Goal: Task Accomplishment & Management: Manage account settings

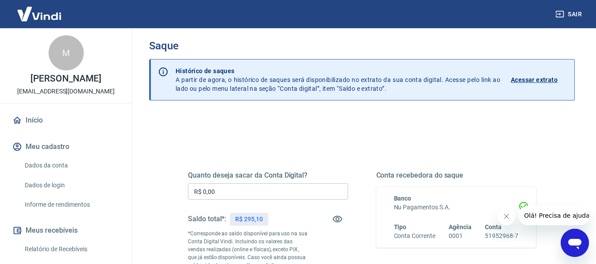
scroll to position [44, 0]
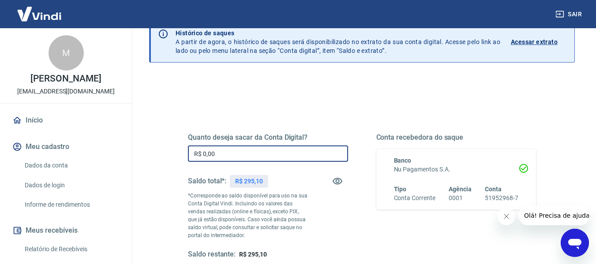
click at [258, 157] on input "R$ 0,00" at bounding box center [268, 154] width 160 height 16
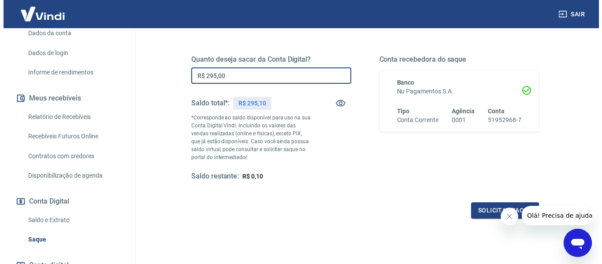
scroll to position [132, 0]
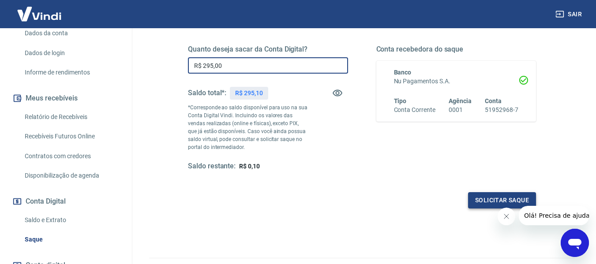
type input "R$ 295,00"
click at [483, 198] on button "Solicitar saque" at bounding box center [502, 200] width 68 height 16
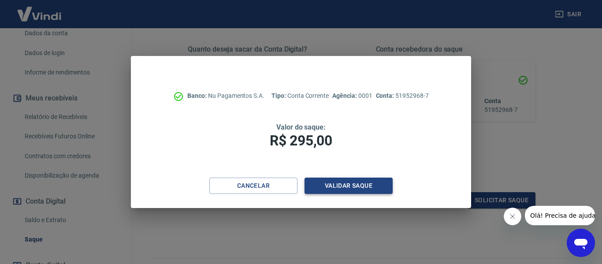
click at [359, 183] on button "Validar saque" at bounding box center [349, 186] width 88 height 16
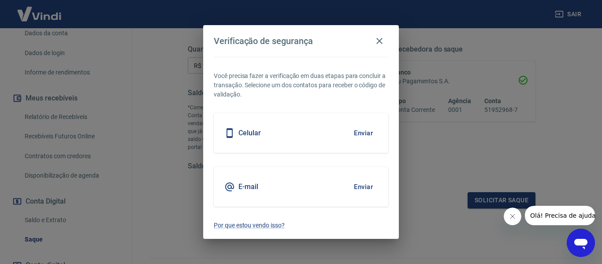
click at [364, 183] on button "Enviar" at bounding box center [363, 187] width 29 height 19
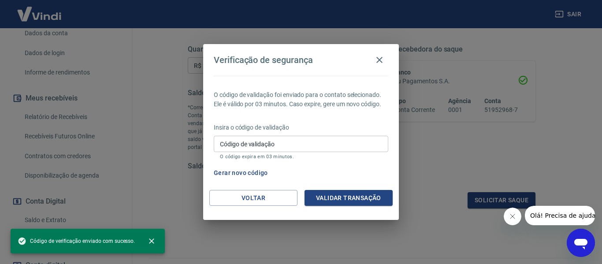
click at [330, 149] on input "Código de validação" at bounding box center [301, 144] width 175 height 16
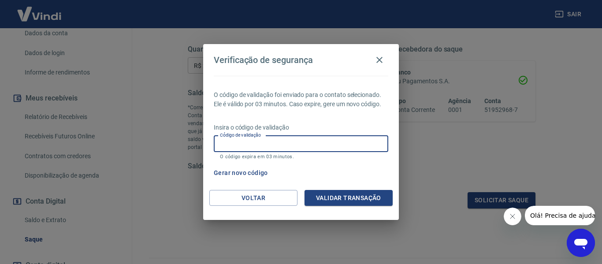
paste input "713015"
type input "713015"
click at [355, 191] on button "Validar transação" at bounding box center [349, 198] width 88 height 16
